Goal: Navigation & Orientation: Understand site structure

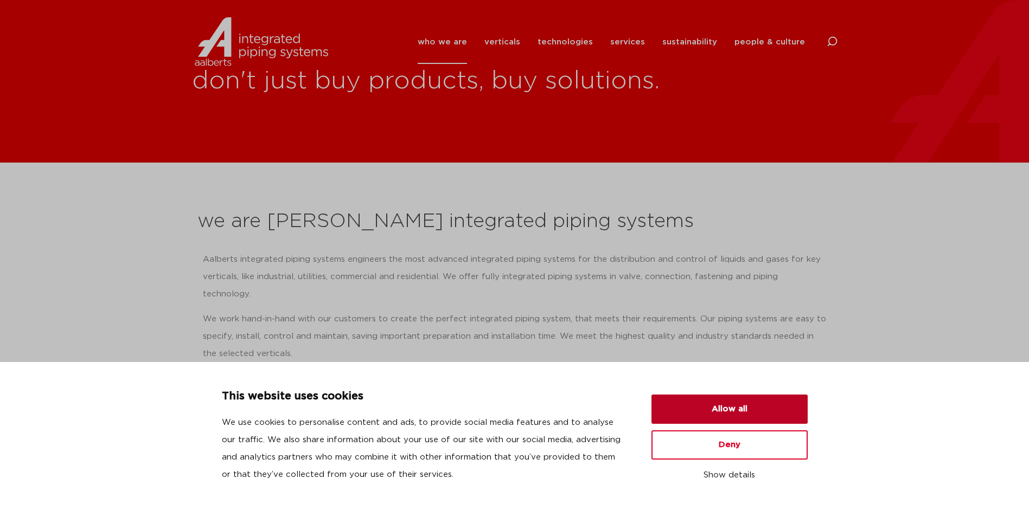
click at [699, 408] on button "Allow all" at bounding box center [729, 409] width 156 height 29
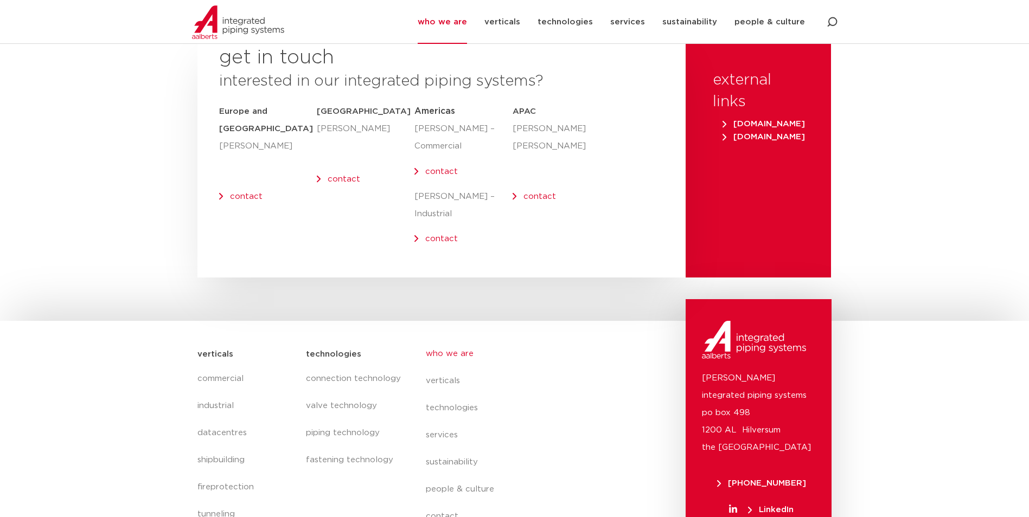
scroll to position [4444, 0]
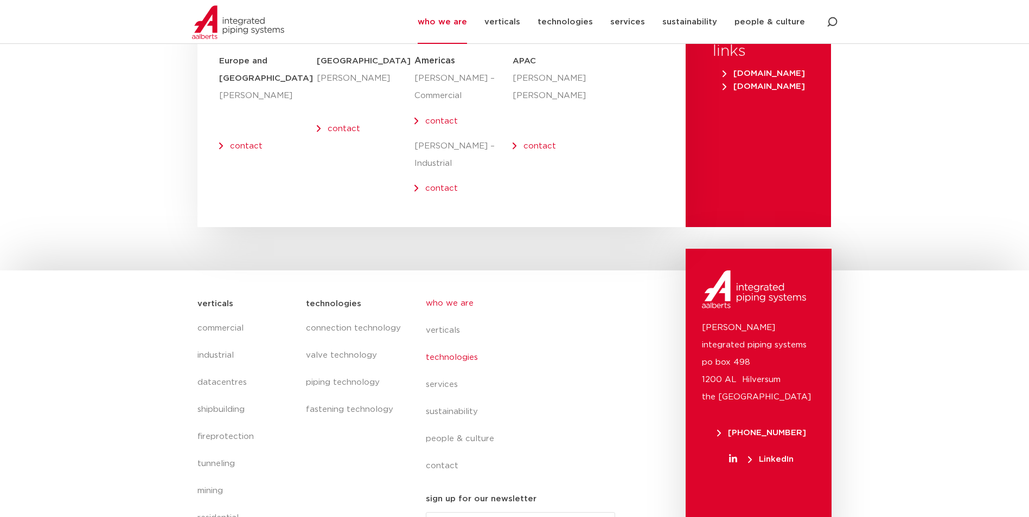
click at [436, 344] on link "technologies" at bounding box center [525, 357] width 199 height 27
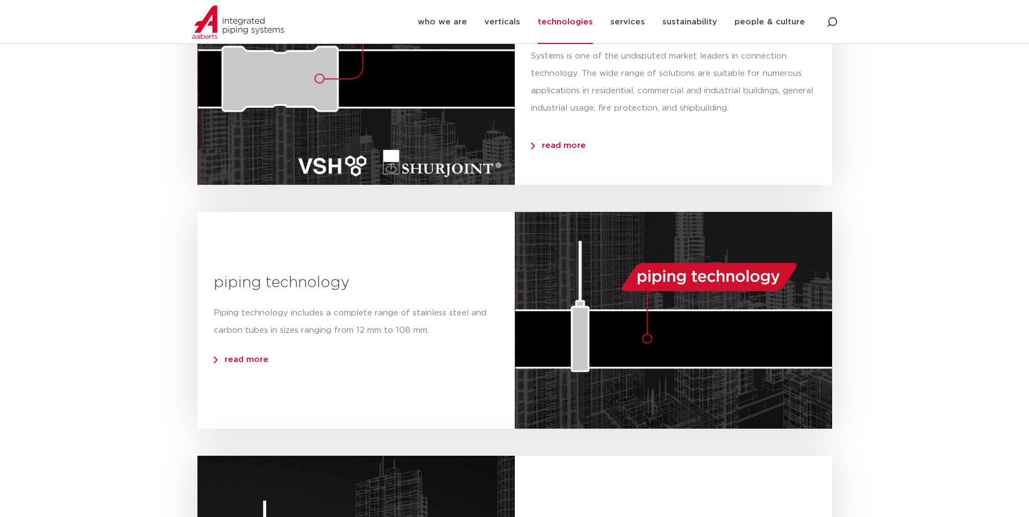
scroll to position [460, 0]
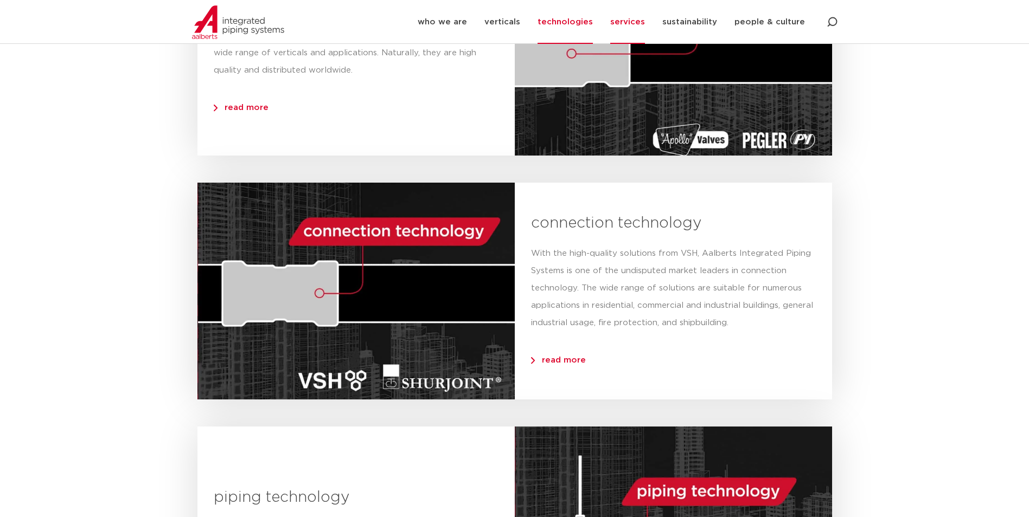
click at [616, 18] on link "services" at bounding box center [627, 22] width 35 height 44
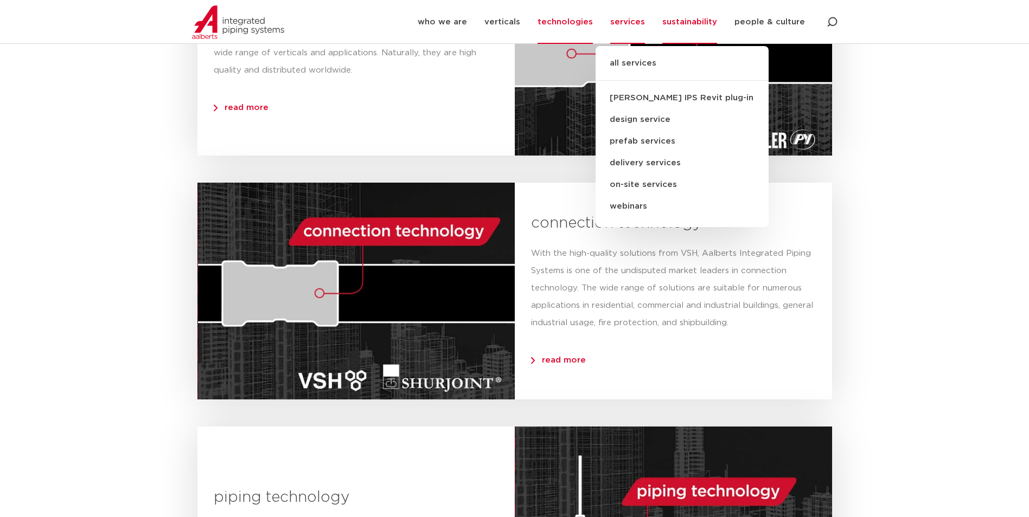
click at [693, 21] on link "sustainability" at bounding box center [689, 22] width 55 height 44
